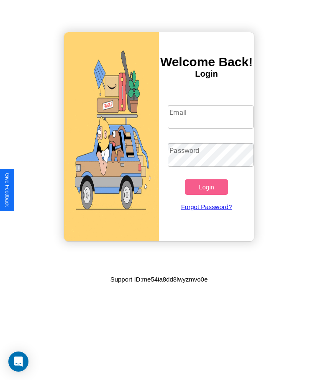
click at [211, 117] on input "Email" at bounding box center [210, 116] width 85 height 23
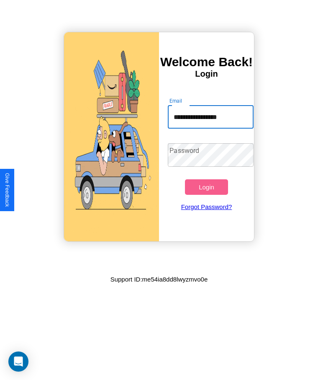
type input "**********"
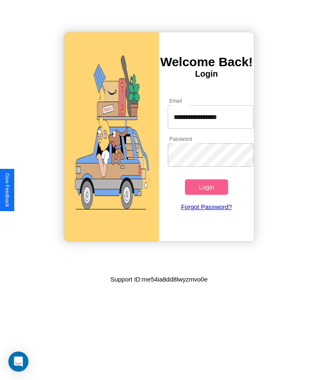
click at [206, 187] on button "Login" at bounding box center [206, 186] width 43 height 15
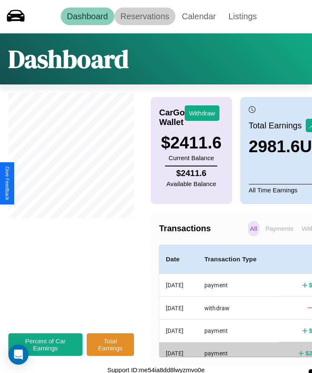
click at [144, 16] on link "Reservations" at bounding box center [145, 17] width 62 height 18
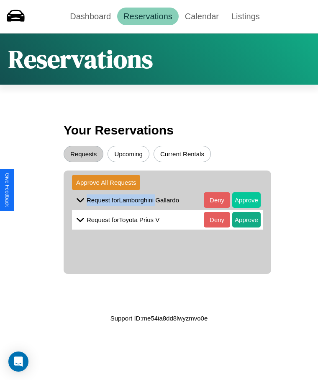
click at [240, 200] on button "Approve" at bounding box center [246, 199] width 28 height 15
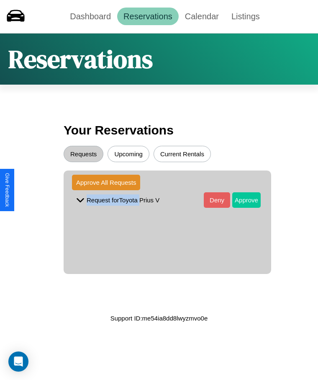
click at [240, 200] on button "Approve" at bounding box center [246, 199] width 28 height 15
